Goal: Information Seeking & Learning: Compare options

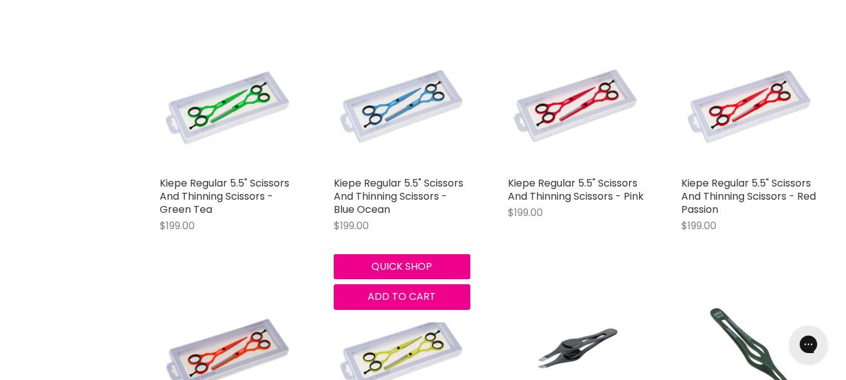
scroll to position [1440, 0]
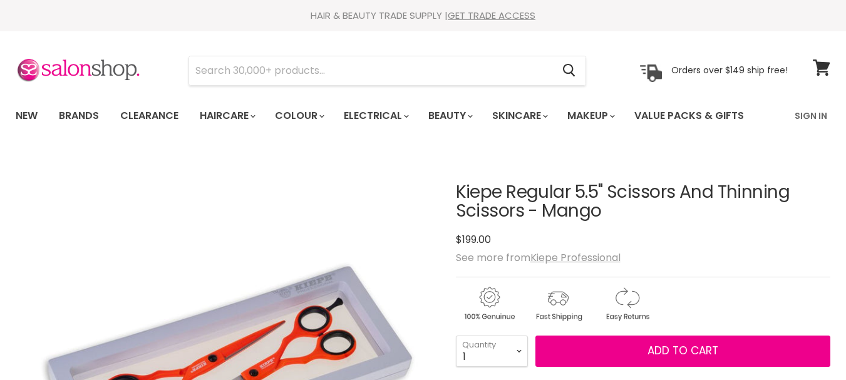
scroll to position [438, 0]
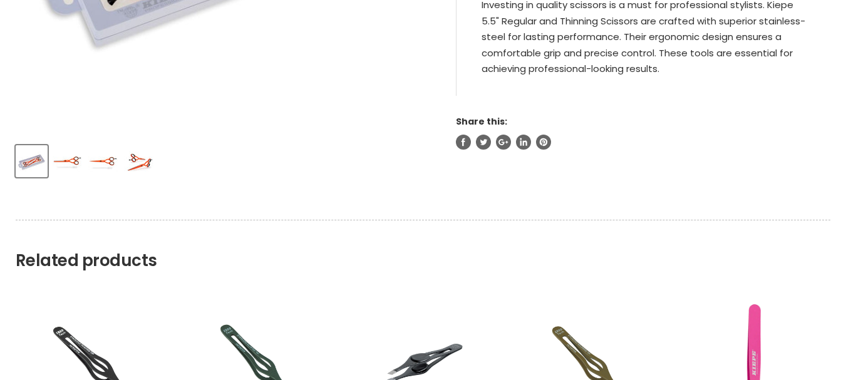
click at [70, 158] on img "Product thumbnails" at bounding box center [67, 161] width 29 height 29
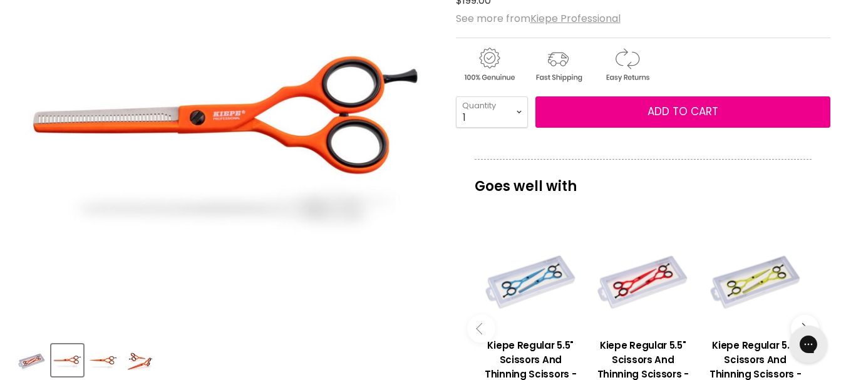
scroll to position [313, 0]
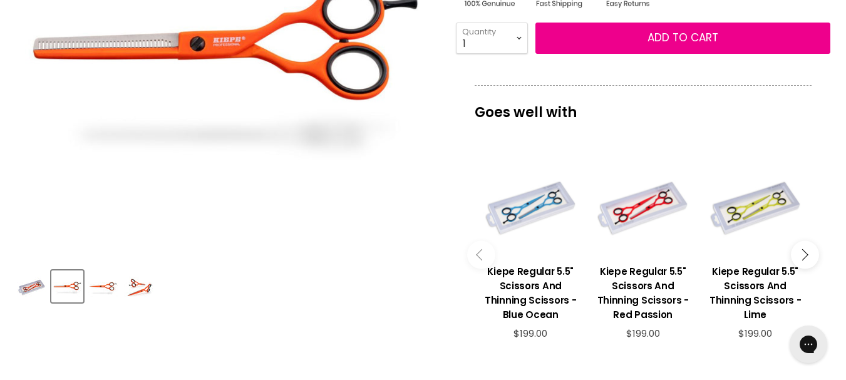
click at [137, 295] on img "Product thumbnails" at bounding box center [138, 286] width 29 height 29
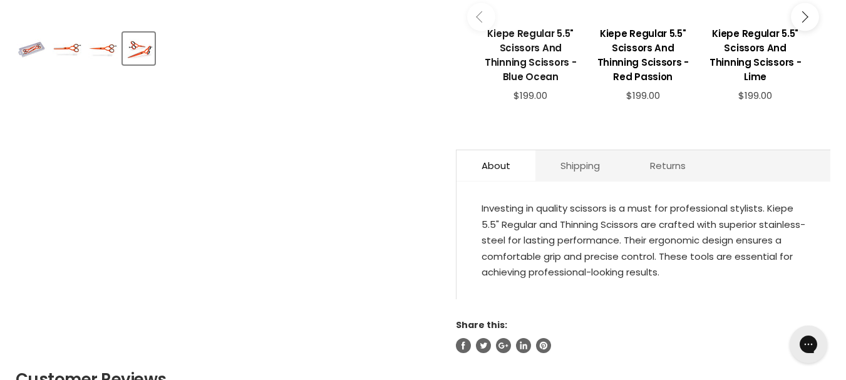
scroll to position [376, 0]
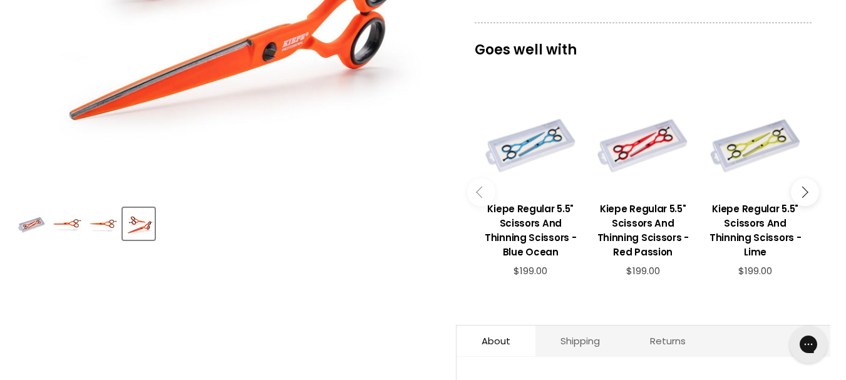
click at [33, 219] on img "Product thumbnails" at bounding box center [31, 223] width 29 height 29
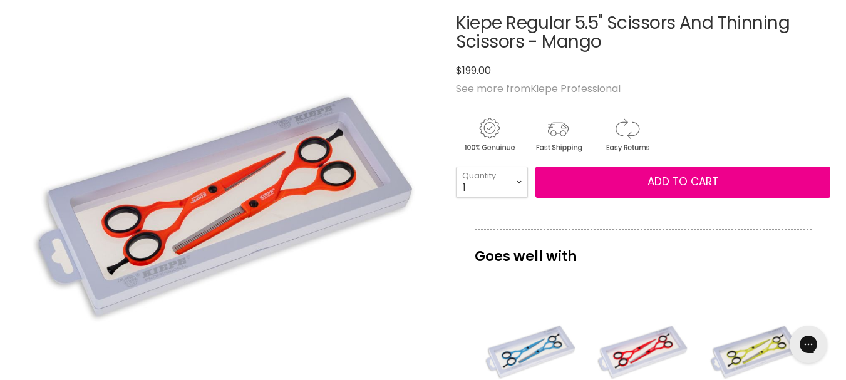
scroll to position [188, 0]
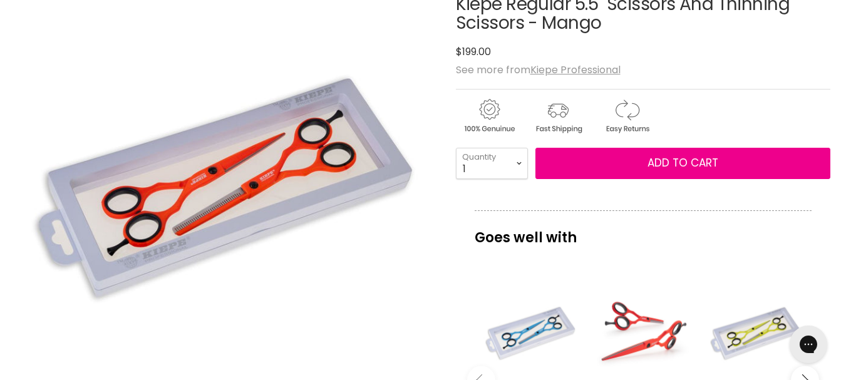
click at [647, 341] on div "Main content" at bounding box center [643, 331] width 100 height 100
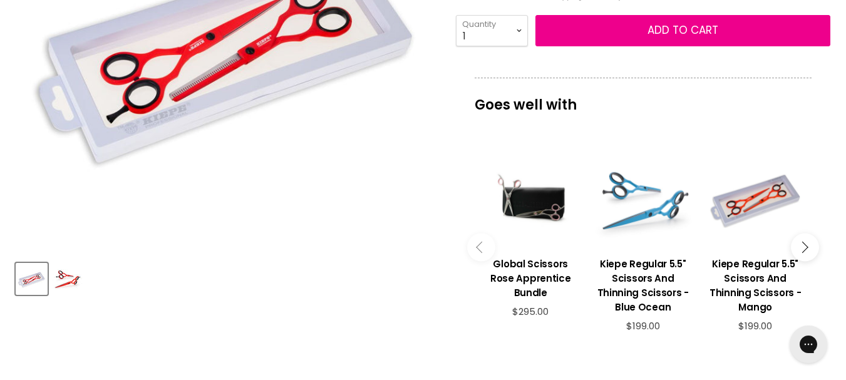
scroll to position [313, 0]
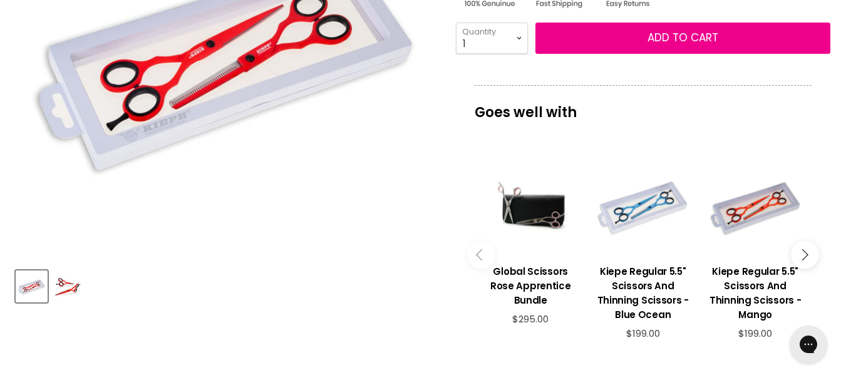
click at [808, 257] on button "Main content" at bounding box center [805, 255] width 28 height 28
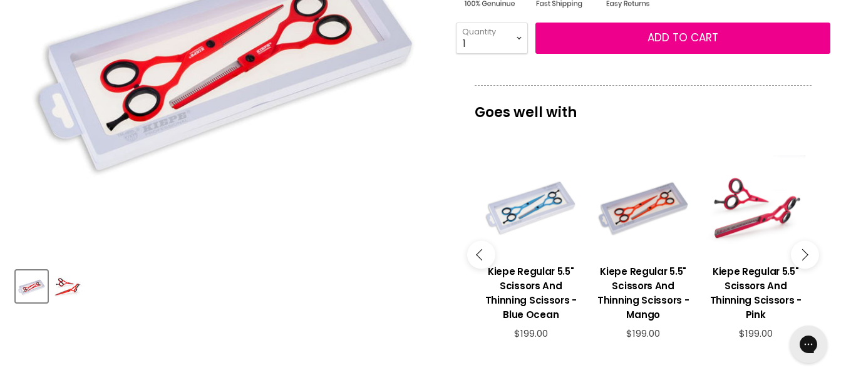
click at [755, 213] on div "Main content" at bounding box center [756, 205] width 100 height 100
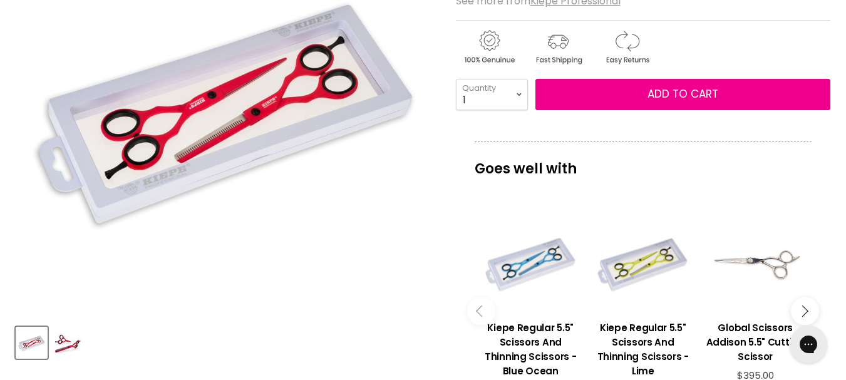
scroll to position [313, 0]
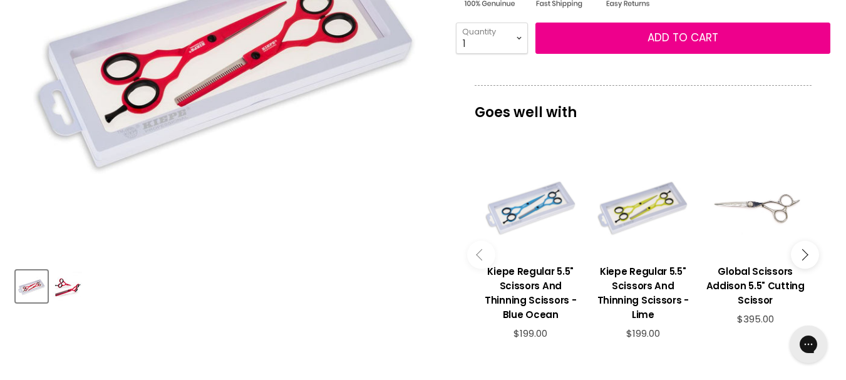
click at [70, 278] on img "Product thumbnails" at bounding box center [67, 286] width 29 height 29
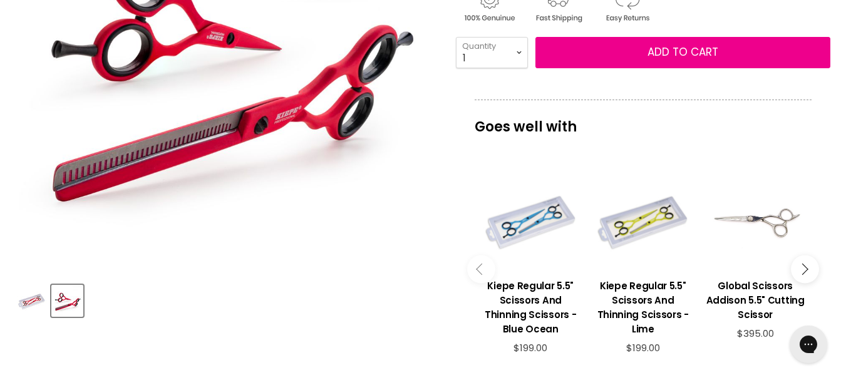
scroll to position [188, 0]
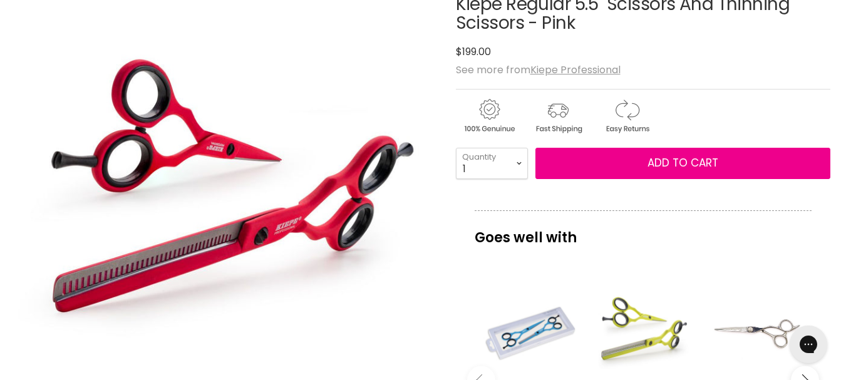
click at [638, 328] on div "Main content" at bounding box center [643, 331] width 100 height 100
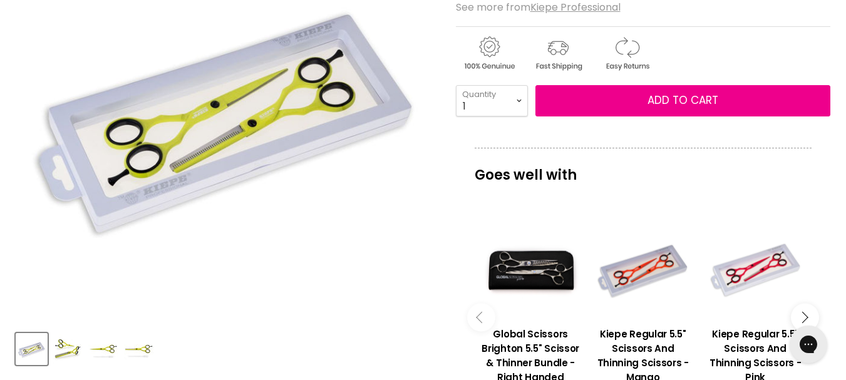
click at [83, 345] on div "Product thumbnails" at bounding box center [225, 347] width 423 height 36
click at [68, 348] on img "Product thumbnails" at bounding box center [67, 348] width 29 height 29
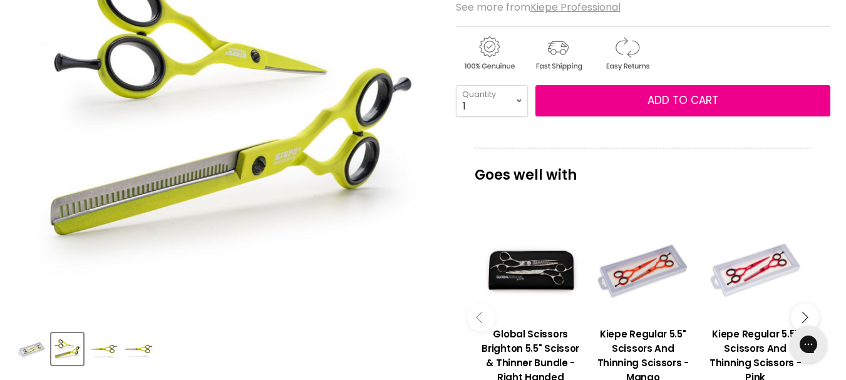
click at [101, 350] on img "Product thumbnails" at bounding box center [102, 348] width 29 height 29
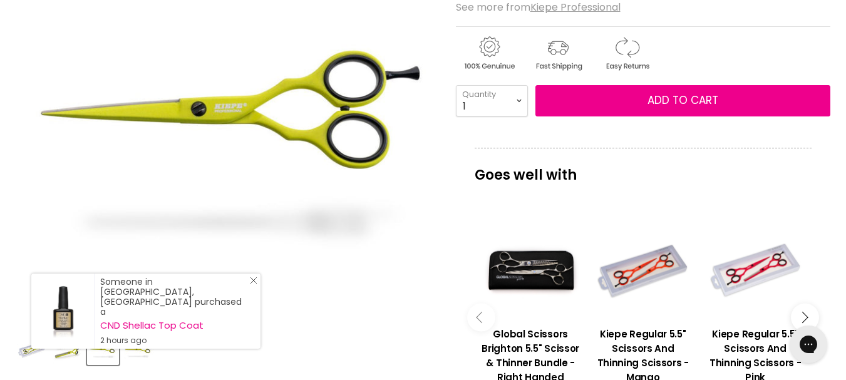
click at [256, 284] on icon "Close Icon" at bounding box center [254, 281] width 8 height 8
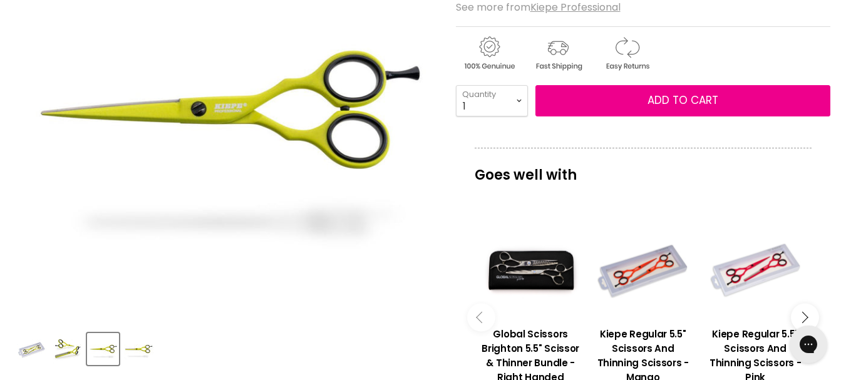
click at [139, 348] on img "Product thumbnails" at bounding box center [138, 348] width 29 height 29
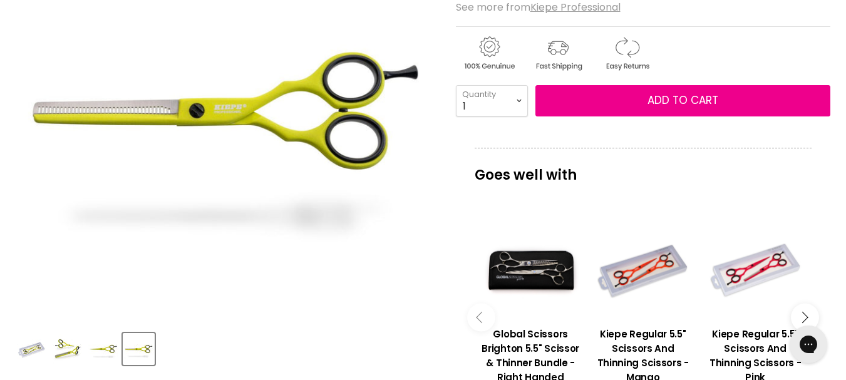
drag, startPoint x: 259, startPoint y: 106, endPoint x: 111, endPoint y: 353, distance: 287.6
click at [111, 353] on img "Product thumbnails" at bounding box center [102, 348] width 29 height 29
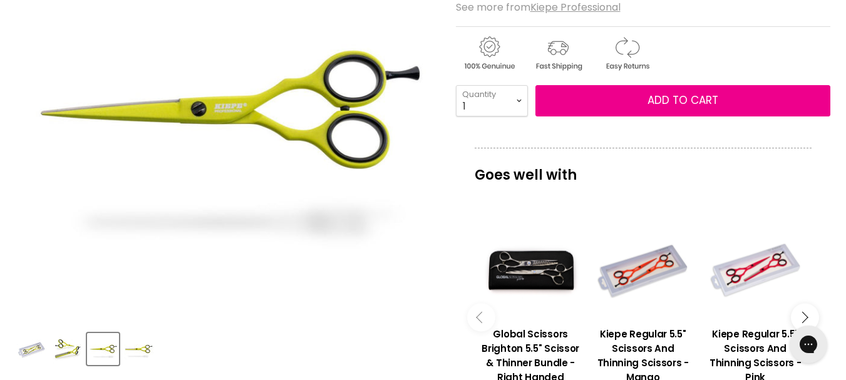
click at [133, 351] on img "Product thumbnails" at bounding box center [138, 348] width 29 height 29
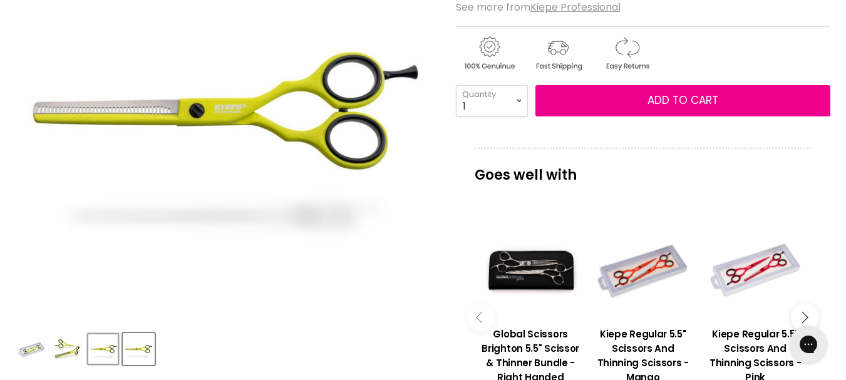
click at [118, 350] on button "Product thumbnails" at bounding box center [103, 349] width 32 height 32
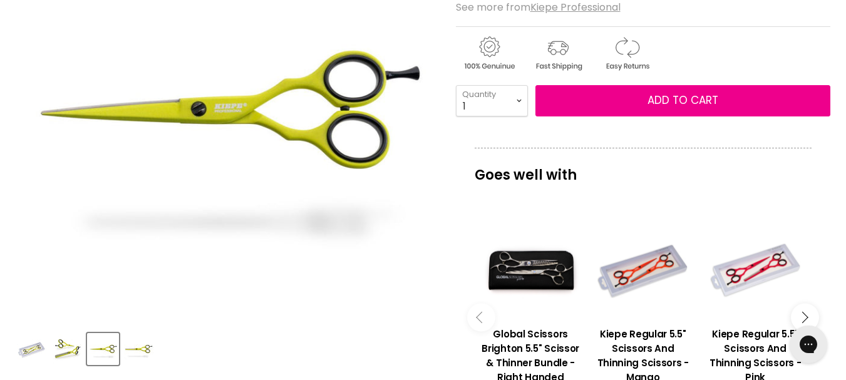
click at [128, 350] on img "Product thumbnails" at bounding box center [138, 348] width 29 height 29
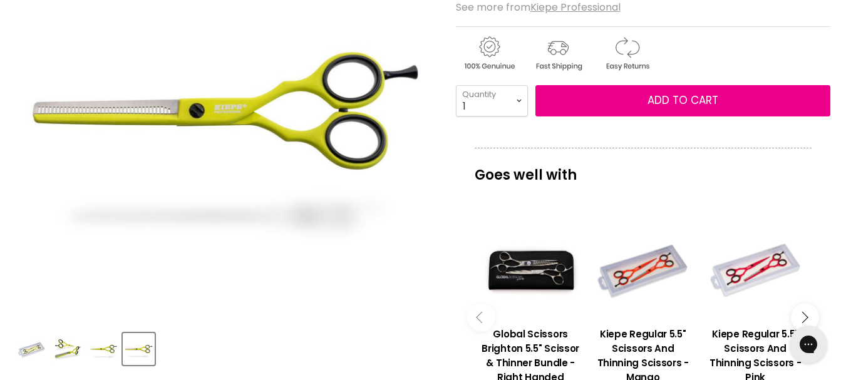
click at [478, 316] on icon "Main content" at bounding box center [481, 317] width 11 height 11
click at [804, 317] on icon "Main content" at bounding box center [802, 317] width 11 height 11
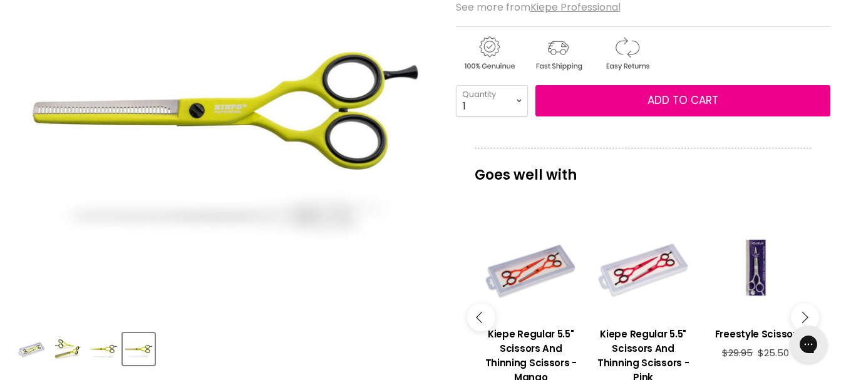
click at [804, 317] on icon "Main content" at bounding box center [802, 317] width 11 height 11
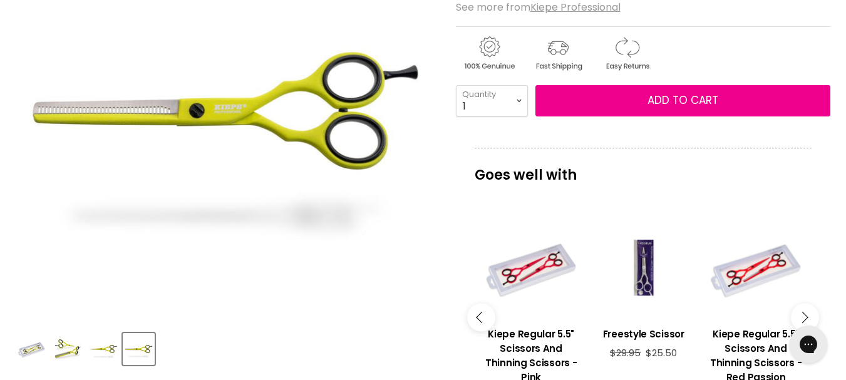
click at [804, 317] on icon "Main content" at bounding box center [802, 317] width 11 height 11
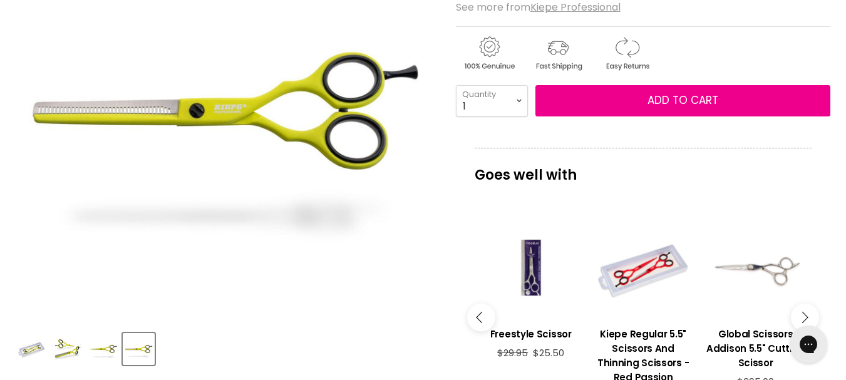
click at [804, 317] on icon "Main content" at bounding box center [802, 317] width 11 height 11
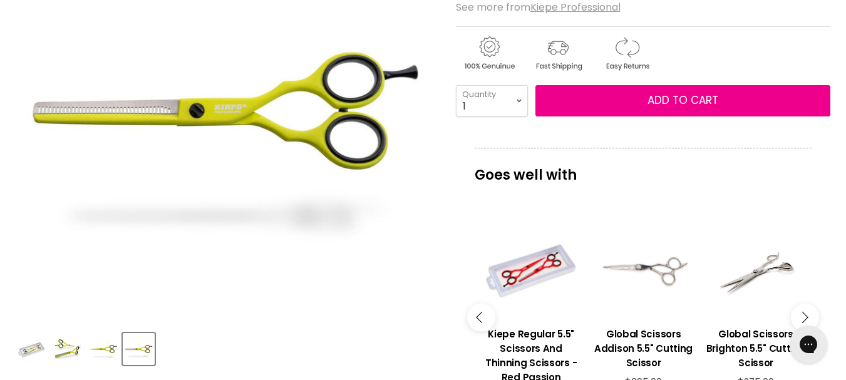
click at [804, 317] on icon "Main content" at bounding box center [802, 317] width 11 height 11
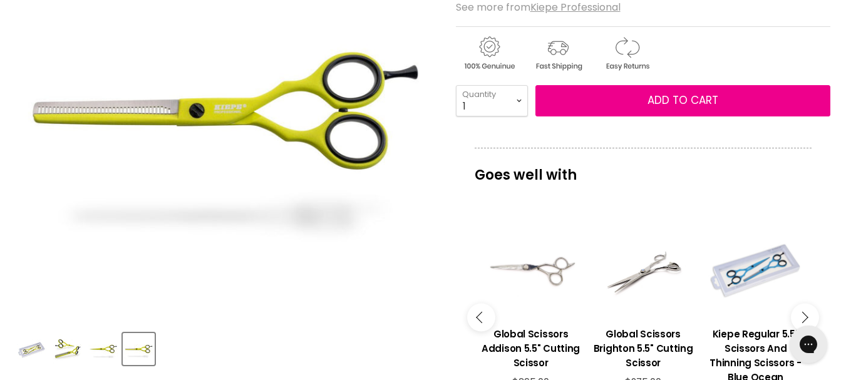
click at [804, 317] on icon "Main content" at bounding box center [802, 317] width 11 height 11
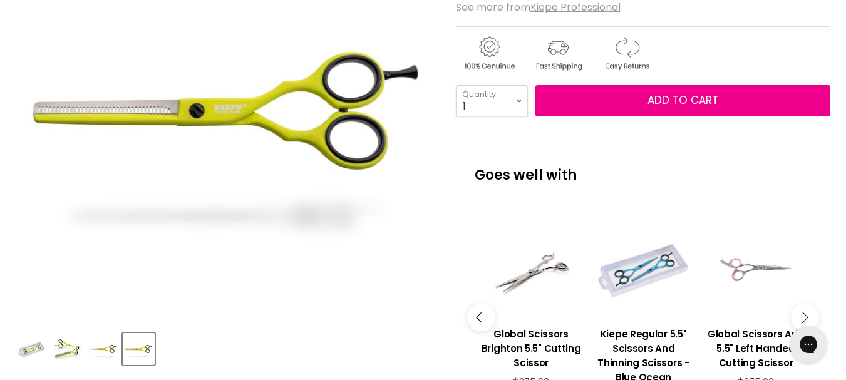
click at [804, 317] on icon "Main content" at bounding box center [802, 317] width 11 height 11
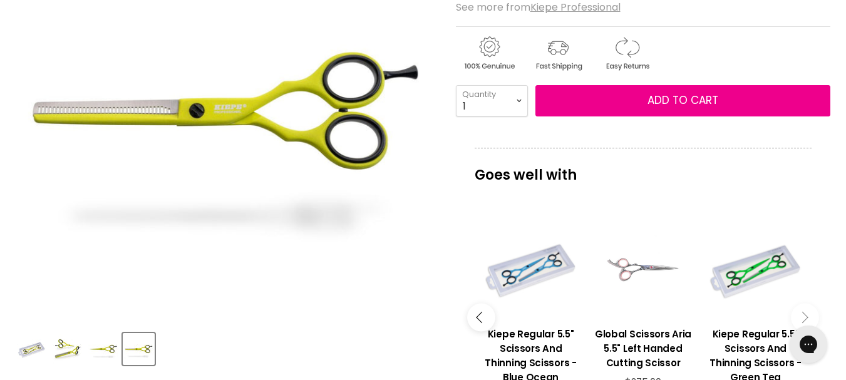
click at [804, 317] on icon "Main content" at bounding box center [802, 317] width 11 height 11
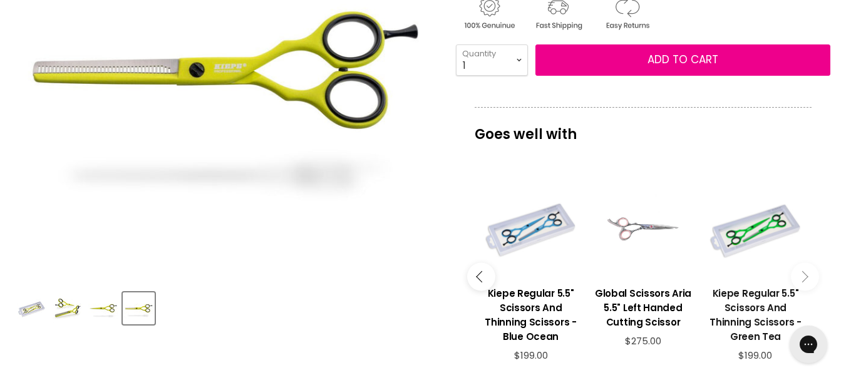
scroll to position [313, 0]
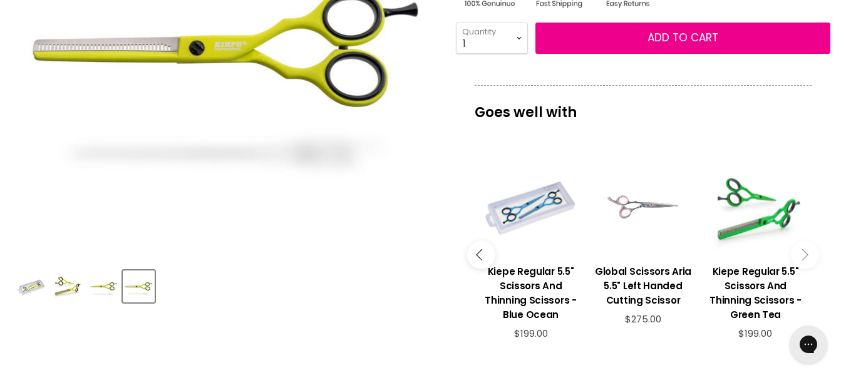
click at [753, 209] on div "Main content" at bounding box center [756, 205] width 100 height 100
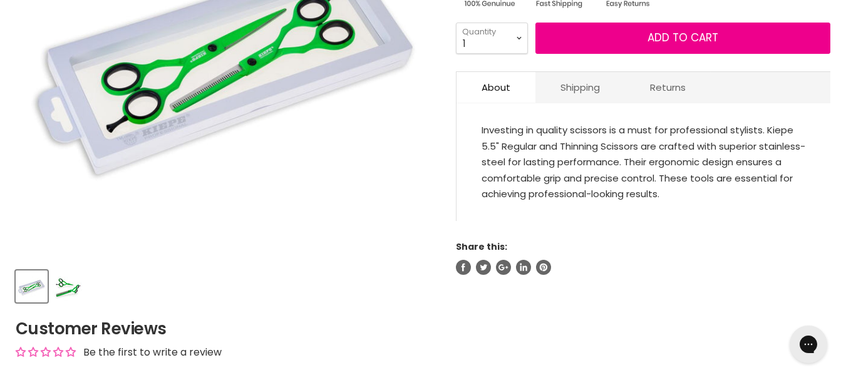
click at [65, 294] on img "Product thumbnails" at bounding box center [67, 286] width 29 height 29
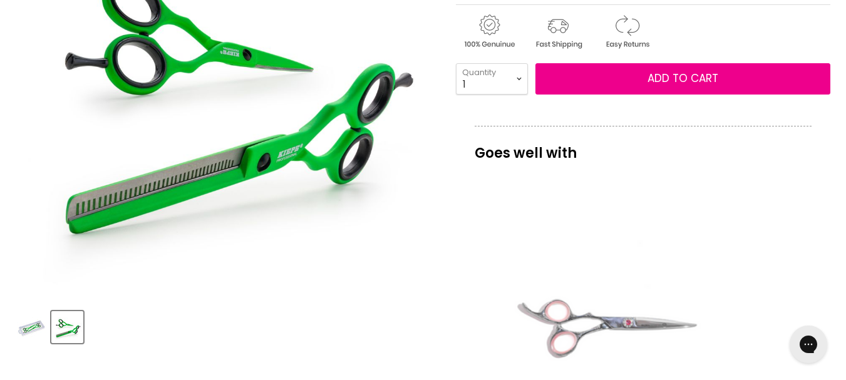
scroll to position [251, 0]
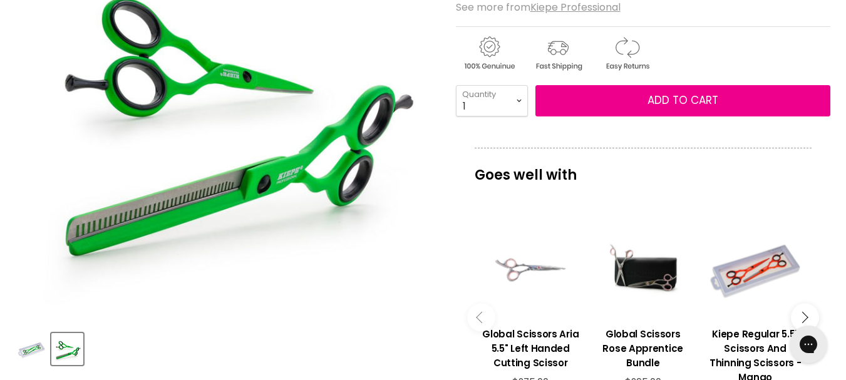
click at [31, 349] on img "Product thumbnails" at bounding box center [31, 348] width 29 height 29
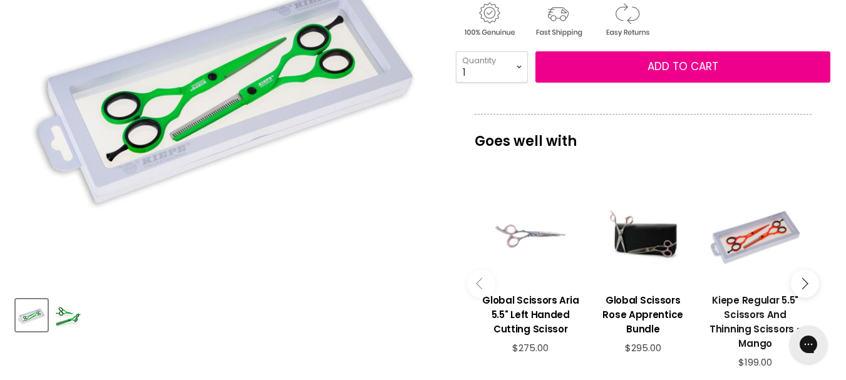
scroll to position [313, 0]
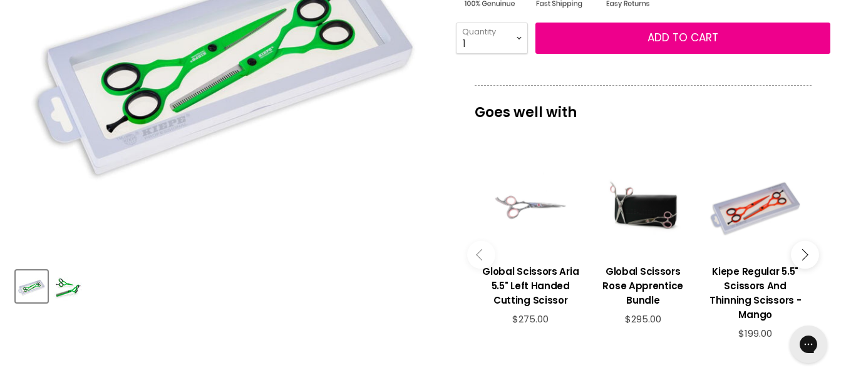
click at [805, 258] on icon "Main content" at bounding box center [802, 254] width 11 height 11
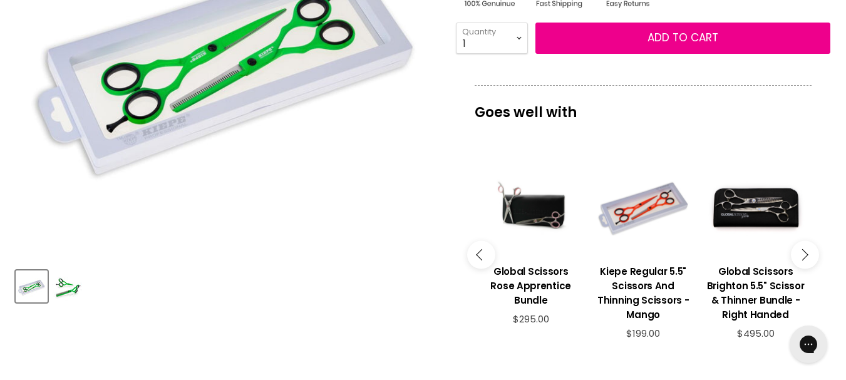
click at [805, 258] on icon "Main content" at bounding box center [802, 254] width 11 height 11
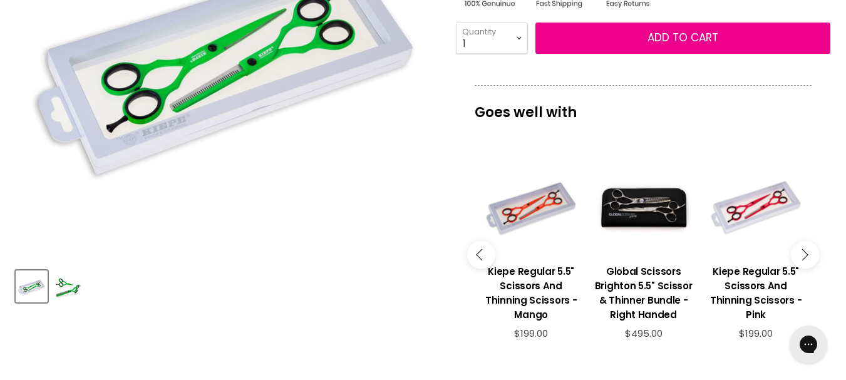
click at [805, 258] on icon "Main content" at bounding box center [802, 254] width 11 height 11
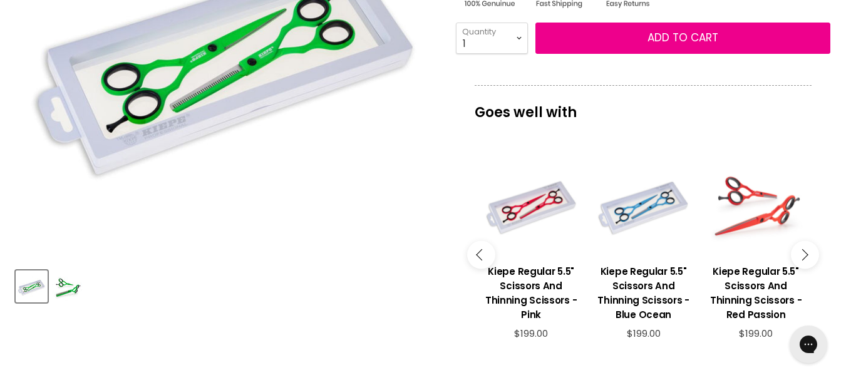
click at [744, 232] on div "Main content" at bounding box center [756, 205] width 100 height 100
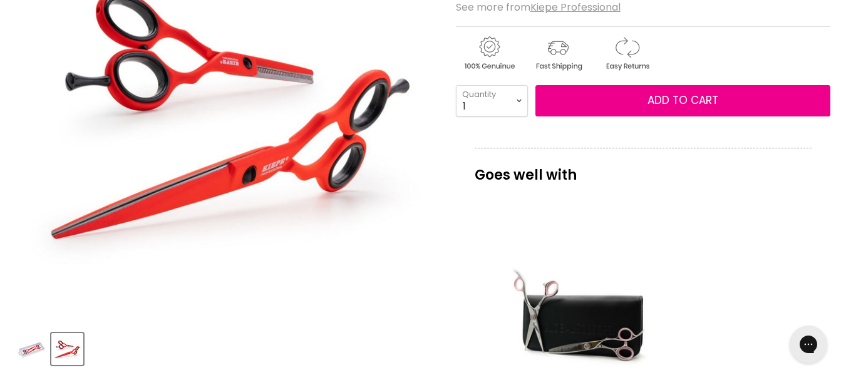
click at [36, 343] on img "Product thumbnails" at bounding box center [31, 348] width 29 height 29
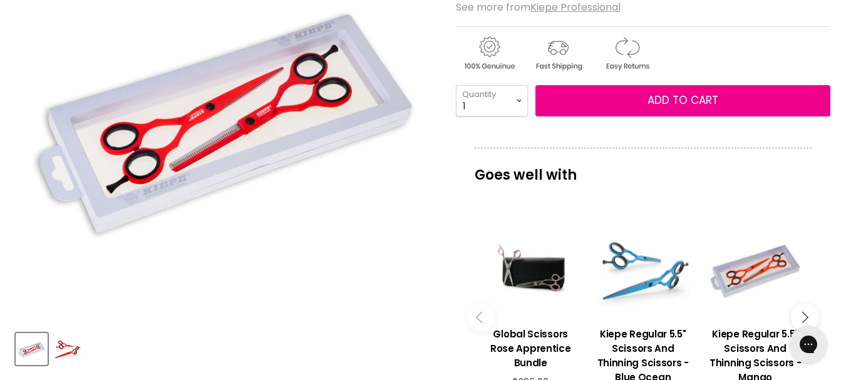
click at [635, 277] on div "Main content" at bounding box center [643, 268] width 100 height 100
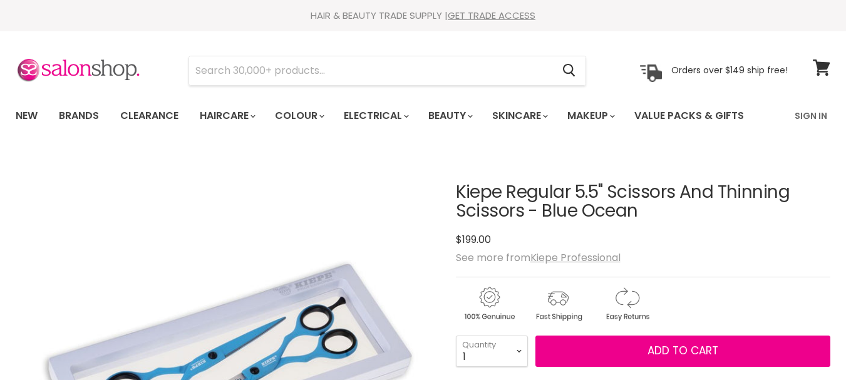
scroll to position [313, 0]
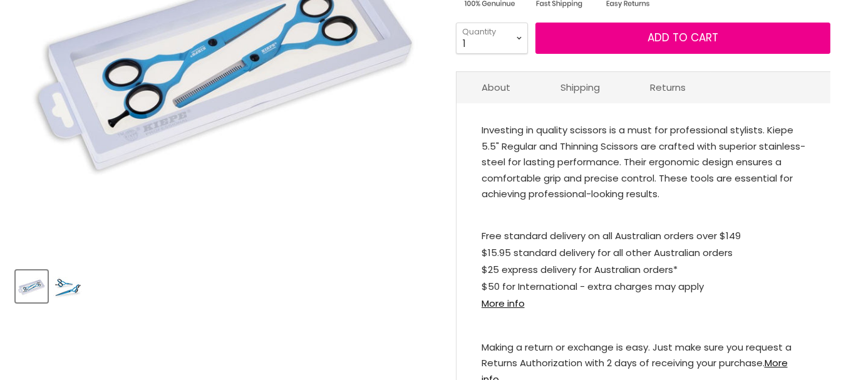
click at [68, 291] on img "Product thumbnails" at bounding box center [67, 286] width 29 height 29
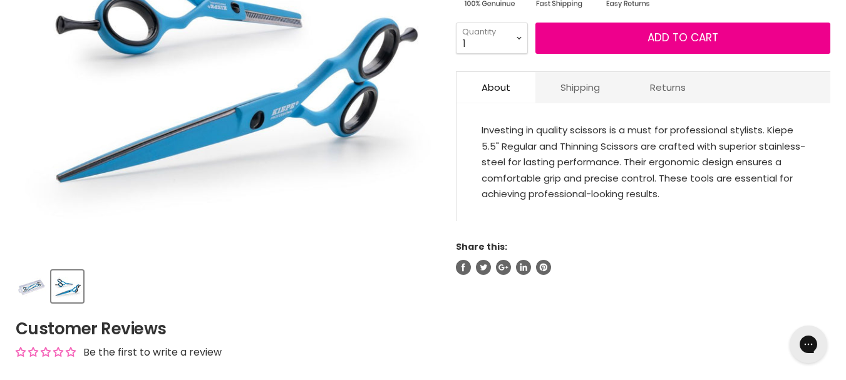
scroll to position [0, 0]
click at [39, 284] on img "Product thumbnails" at bounding box center [31, 286] width 29 height 29
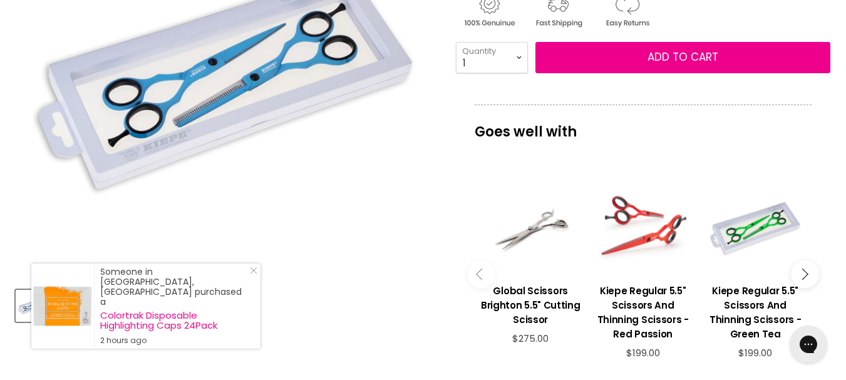
scroll to position [313, 0]
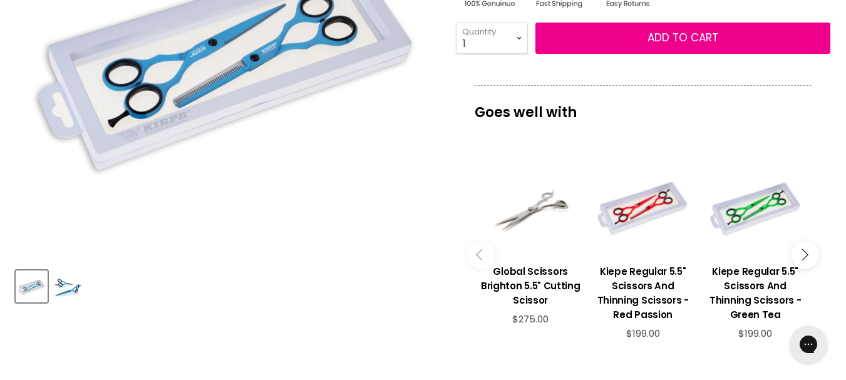
click at [803, 256] on icon "Main content" at bounding box center [802, 254] width 11 height 11
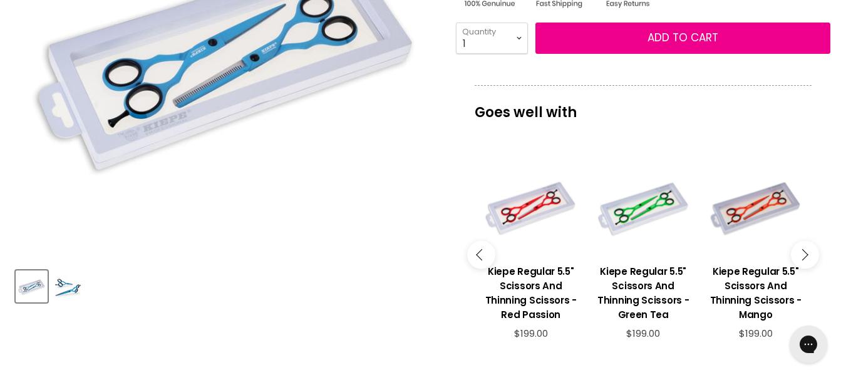
click at [803, 256] on icon "Main content" at bounding box center [802, 254] width 11 height 11
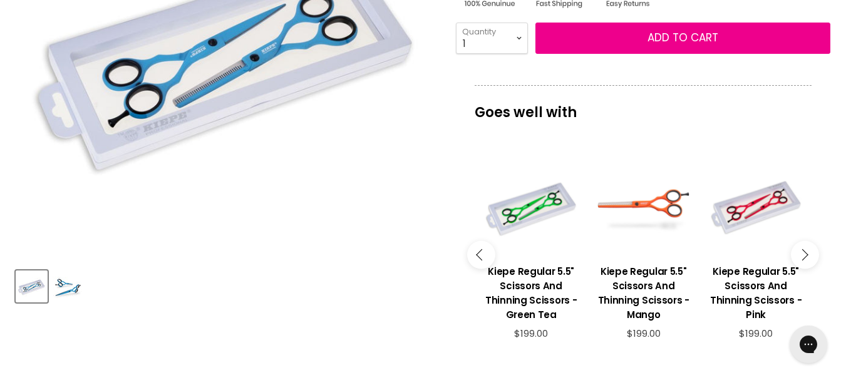
click at [651, 218] on div "Main content" at bounding box center [644, 205] width 100 height 100
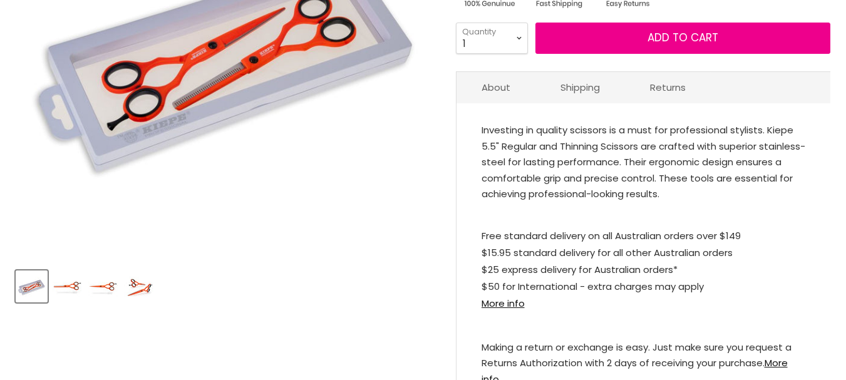
scroll to position [313, 0]
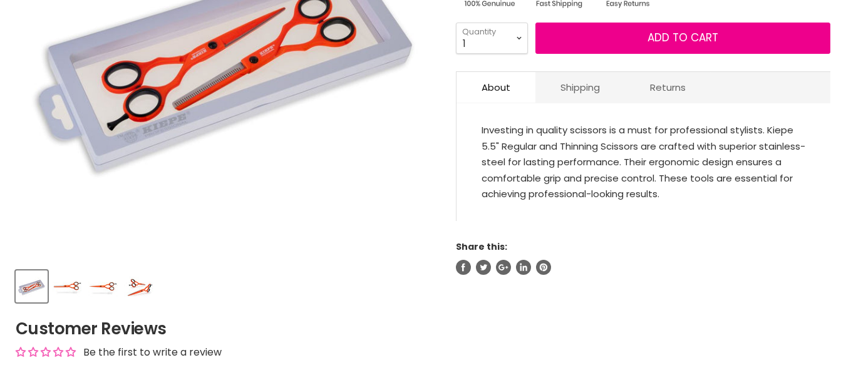
click at [73, 282] on img "Product thumbnails" at bounding box center [67, 286] width 29 height 29
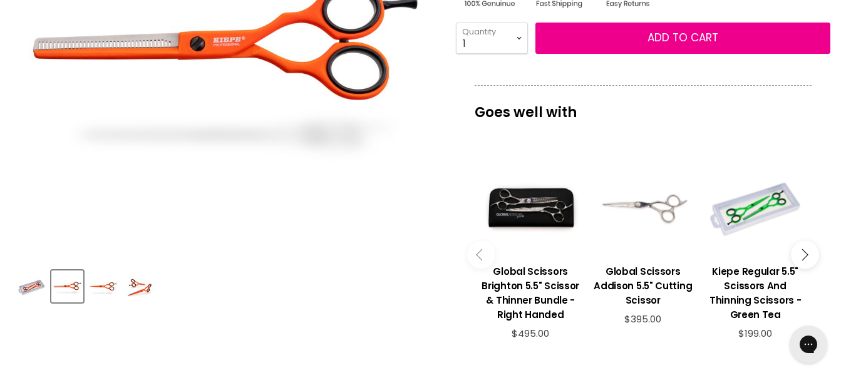
scroll to position [0, 0]
click at [119, 275] on div "Product thumbnails" at bounding box center [225, 285] width 423 height 36
click at [111, 289] on img "Product thumbnails" at bounding box center [102, 286] width 29 height 29
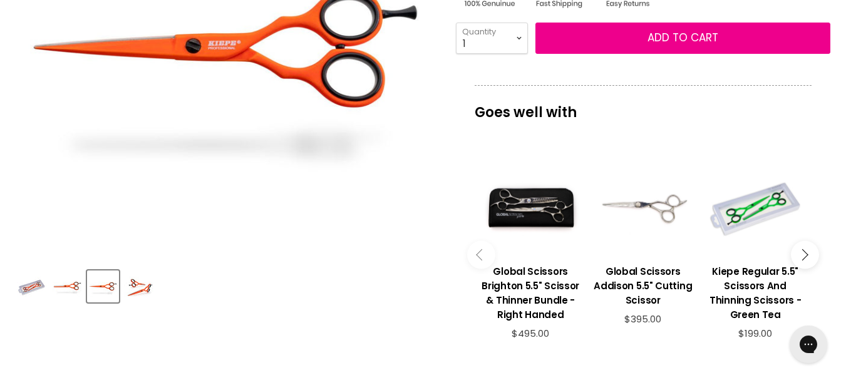
click at [142, 287] on img "Product thumbnails" at bounding box center [138, 286] width 29 height 29
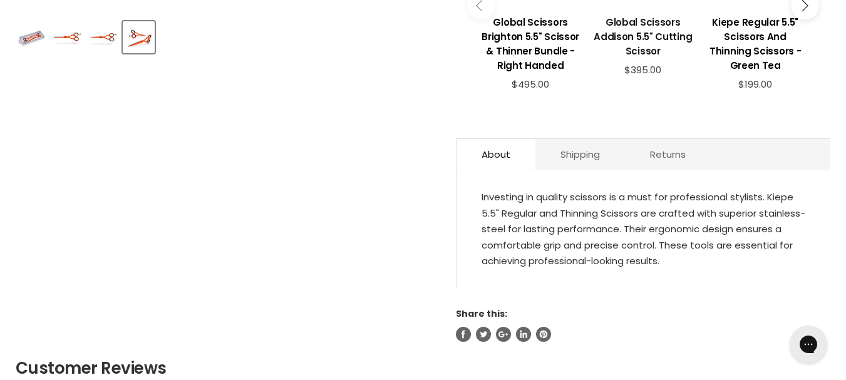
scroll to position [438, 0]
